Goal: Find specific page/section: Find specific page/section

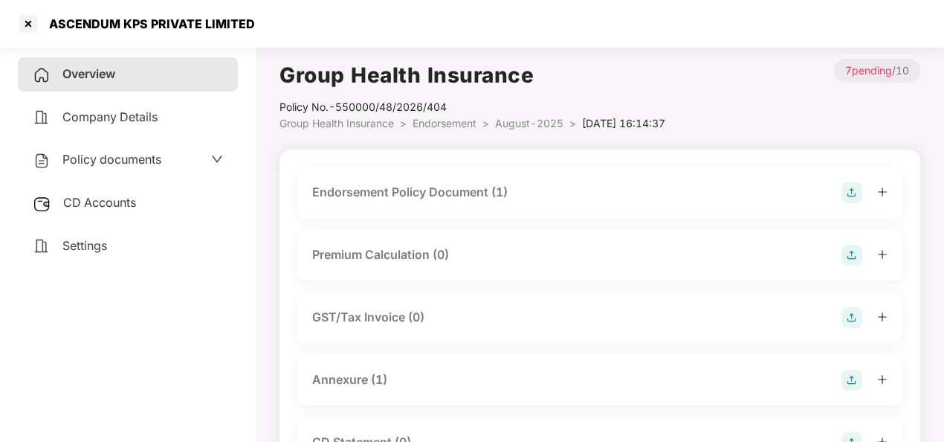
scroll to position [68, 0]
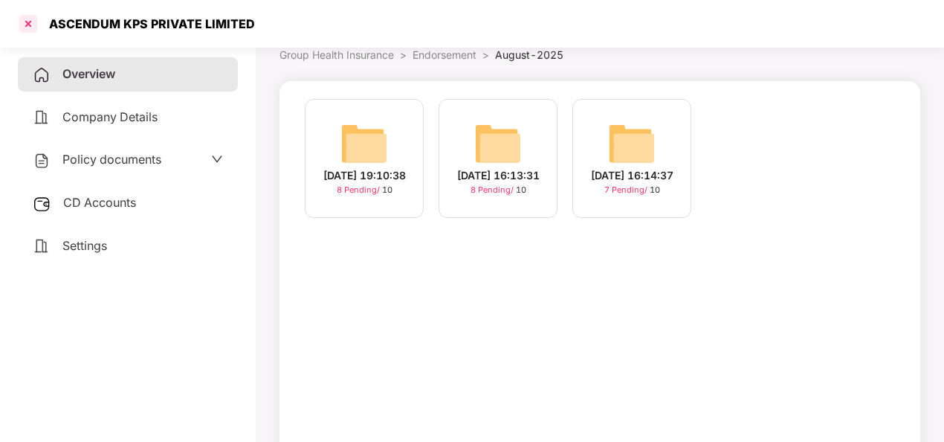
click at [28, 20] on div at bounding box center [28, 24] width 24 height 24
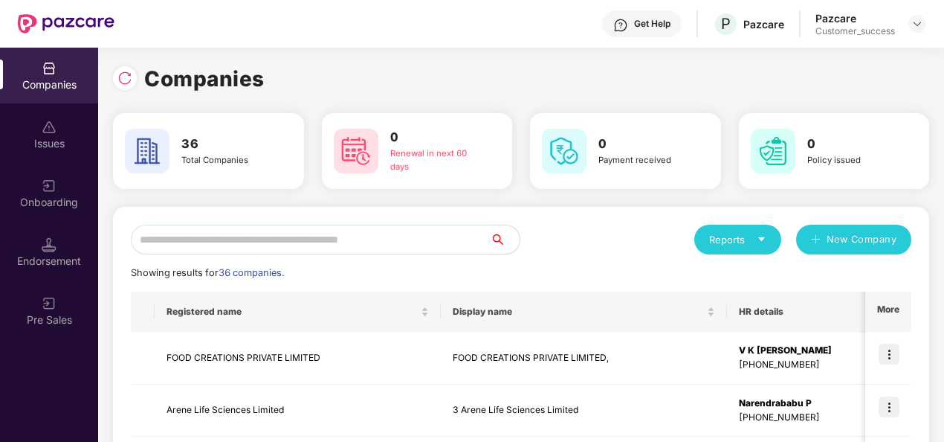
click at [173, 245] on input "text" at bounding box center [310, 240] width 359 height 30
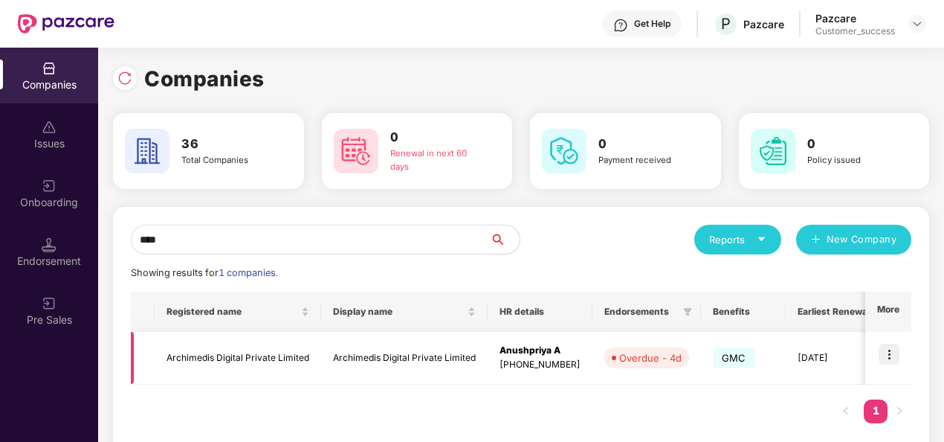
type input "****"
click at [519, 361] on div "[PHONE_NUMBER]" at bounding box center [540, 365] width 81 height 14
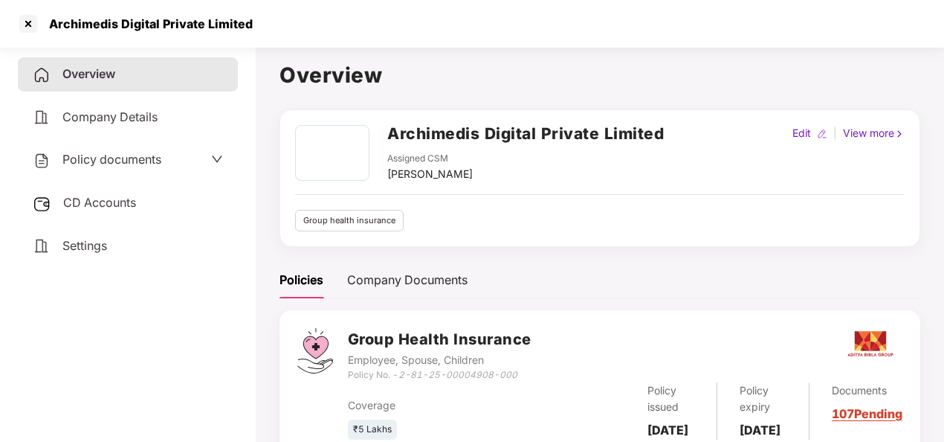
scroll to position [68, 0]
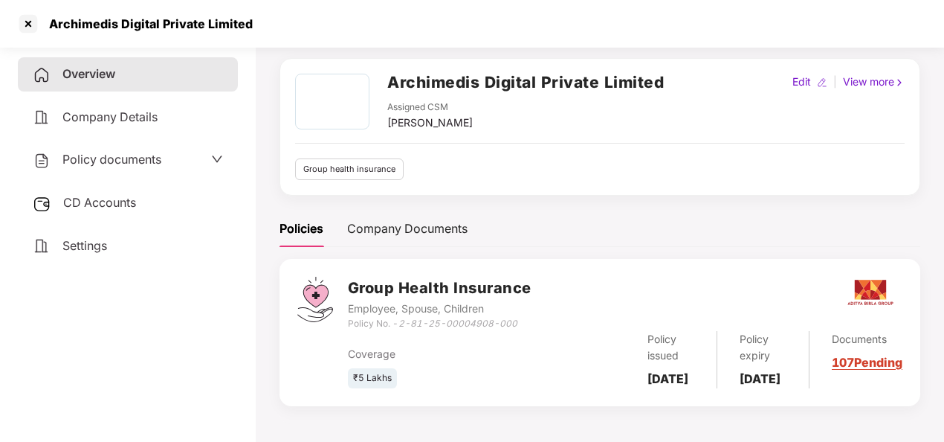
click at [883, 361] on link "107 Pending" at bounding box center [867, 362] width 71 height 15
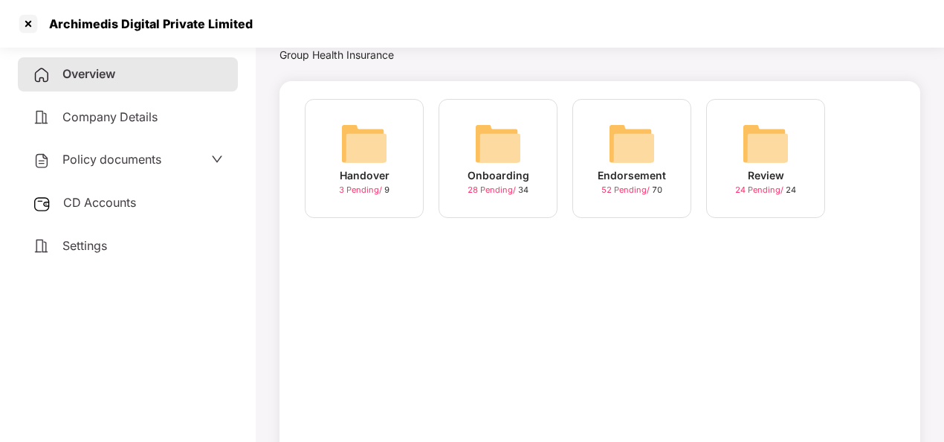
click at [642, 144] on img at bounding box center [632, 144] width 48 height 48
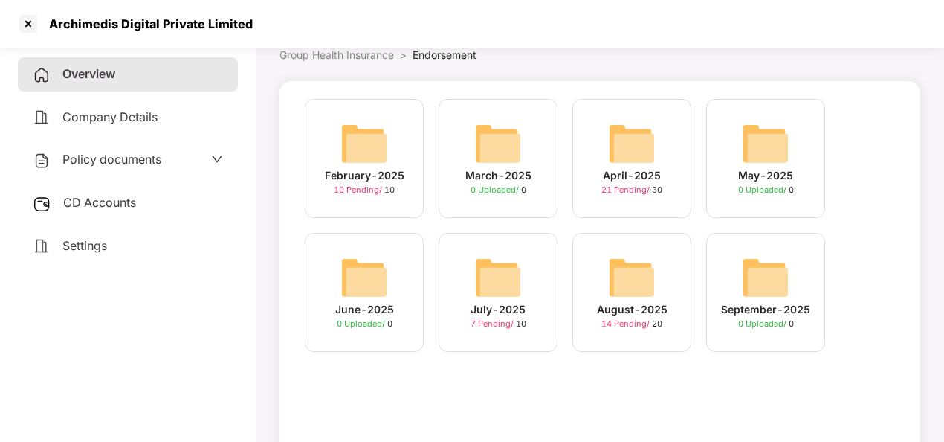
click at [635, 306] on div "August-2025" at bounding box center [632, 309] width 71 height 16
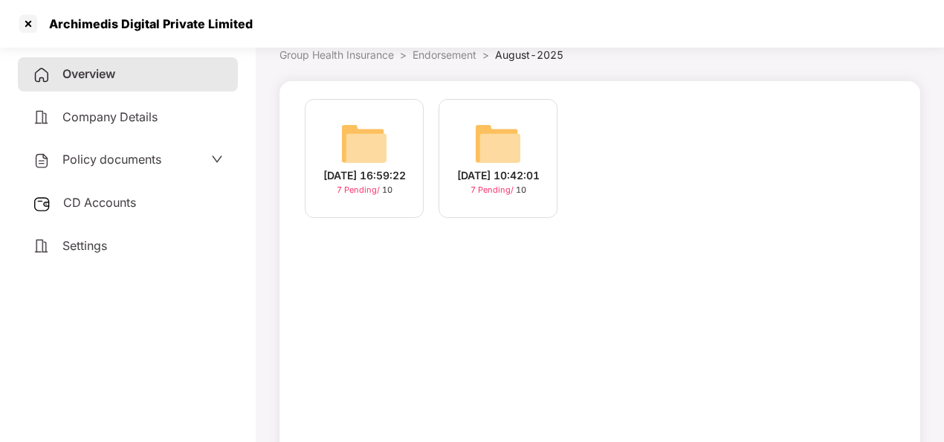
click at [503, 195] on span "7 Pending /" at bounding box center [493, 189] width 45 height 10
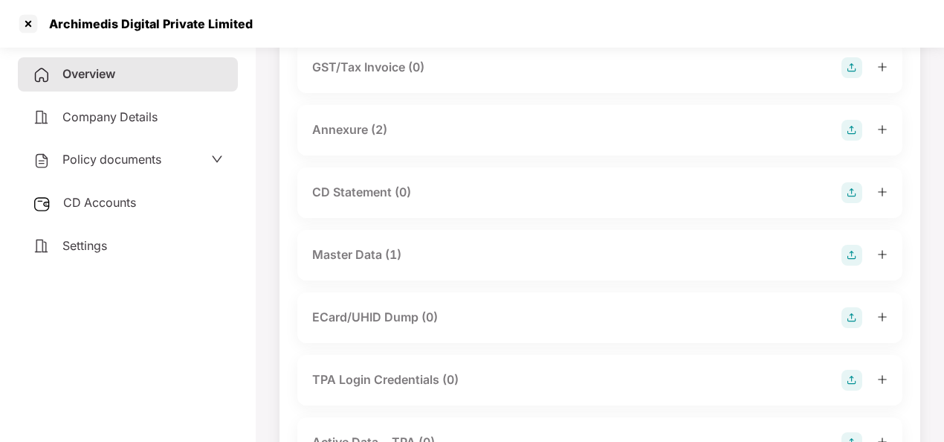
scroll to position [251, 0]
click at [368, 250] on div "Master Data (1)" at bounding box center [356, 253] width 89 height 19
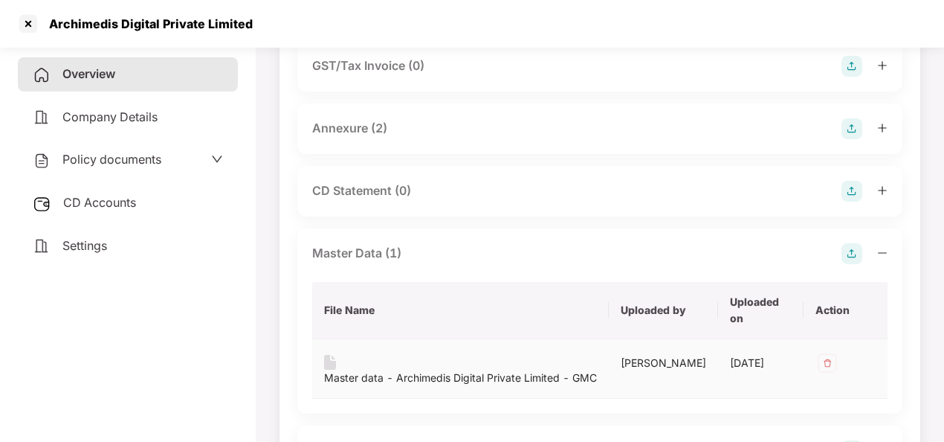
click at [332, 357] on img at bounding box center [330, 362] width 12 height 15
click at [337, 360] on div "Master data - Archimedis Digital Private Limited - GMC" at bounding box center [460, 370] width 273 height 31
click at [327, 358] on img at bounding box center [330, 362] width 12 height 15
click at [465, 370] on div "Master data - Archimedis Digital Private Limited - GMC" at bounding box center [460, 378] width 273 height 16
